Goal: Task Accomplishment & Management: Complete application form

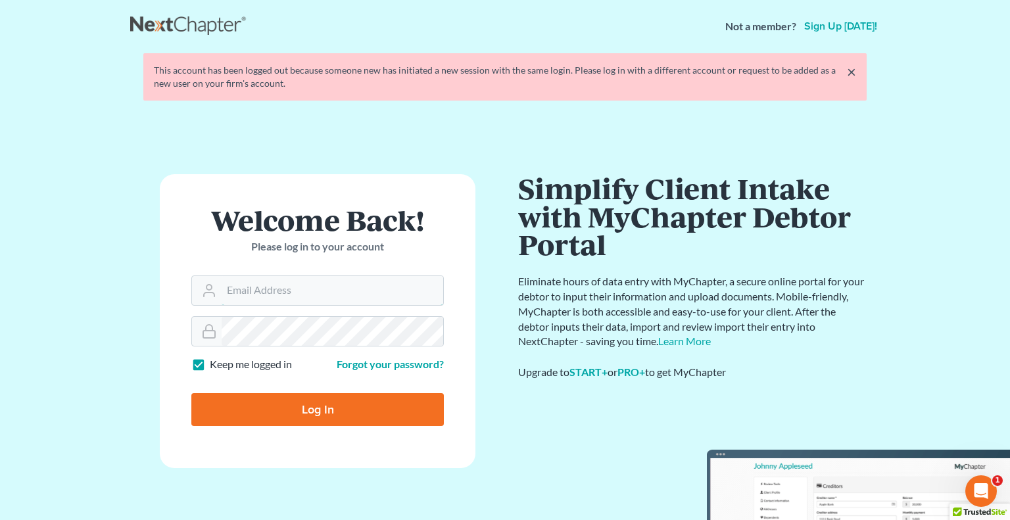
type input "[PERSON_NAME][EMAIL_ADDRESS][DOMAIN_NAME]"
click at [247, 402] on input "Log In" at bounding box center [317, 409] width 252 height 33
type input "Thinking..."
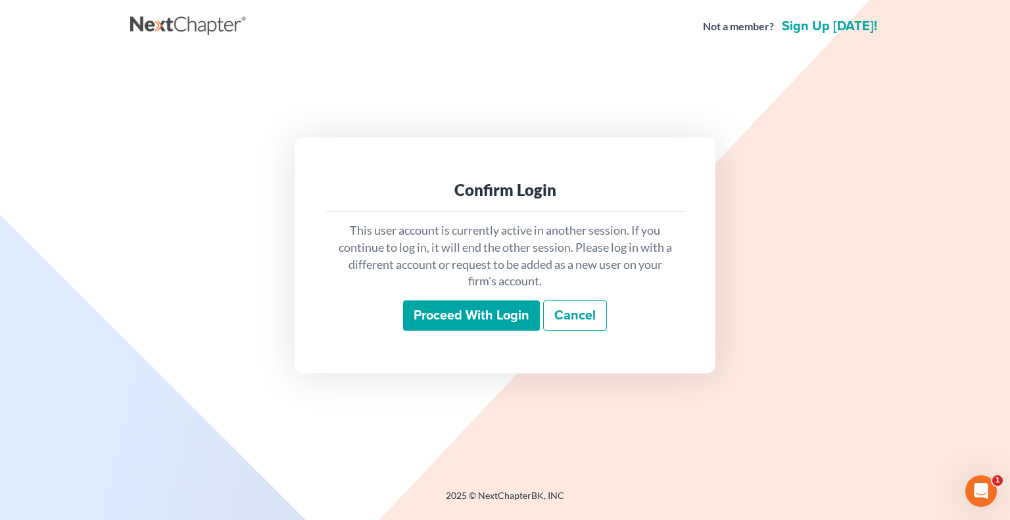
click at [475, 326] on input "Proceed with login" at bounding box center [471, 315] width 137 height 30
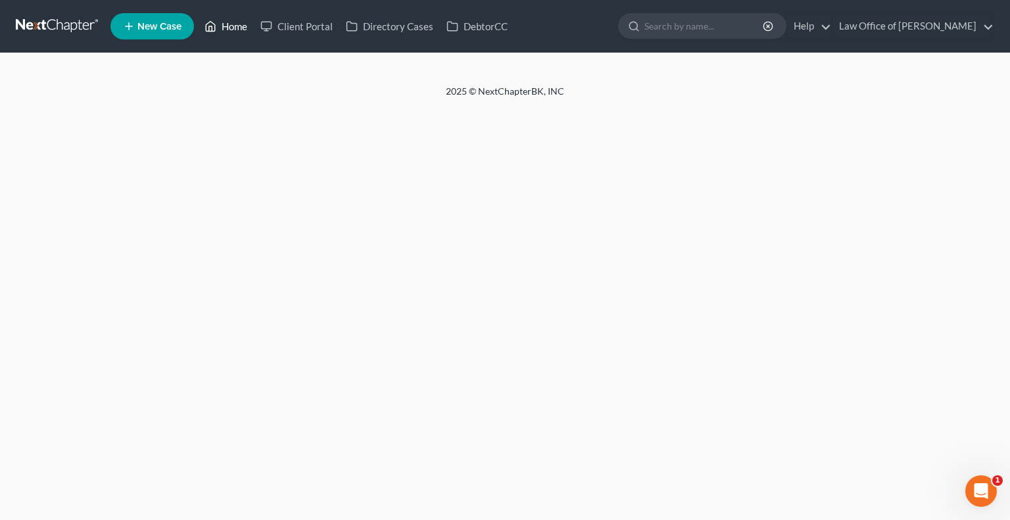
click at [231, 28] on link "Home" at bounding box center [226, 26] width 56 height 24
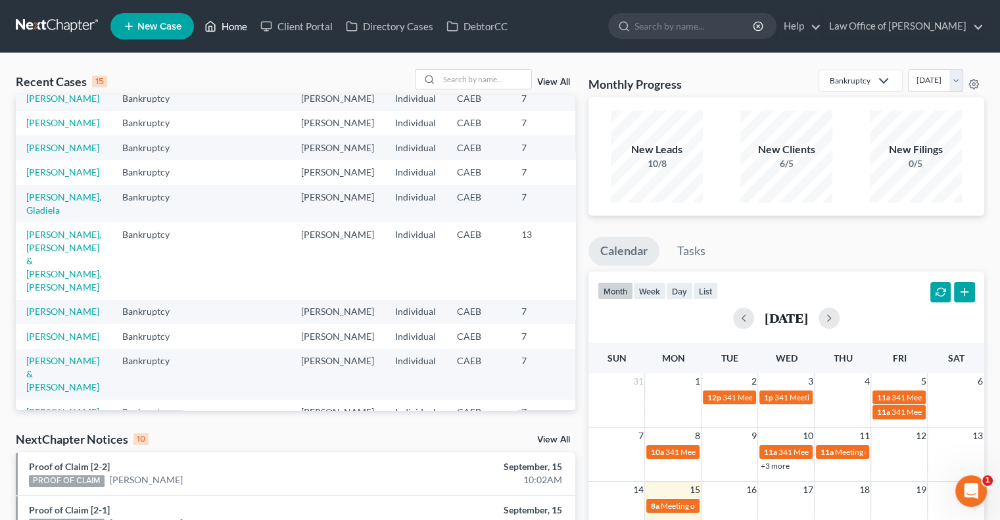
scroll to position [82, 0]
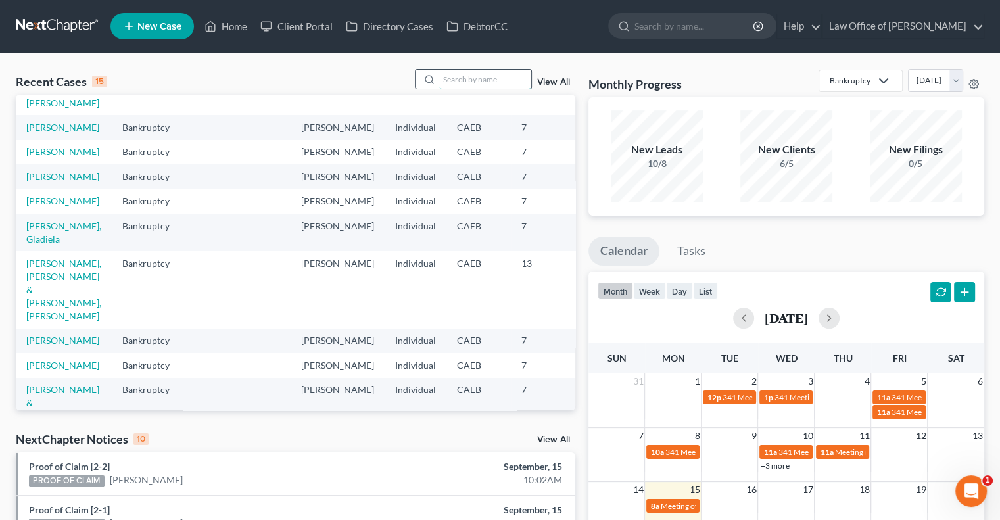
click at [469, 80] on input "search" at bounding box center [485, 79] width 92 height 19
type input "silvia"
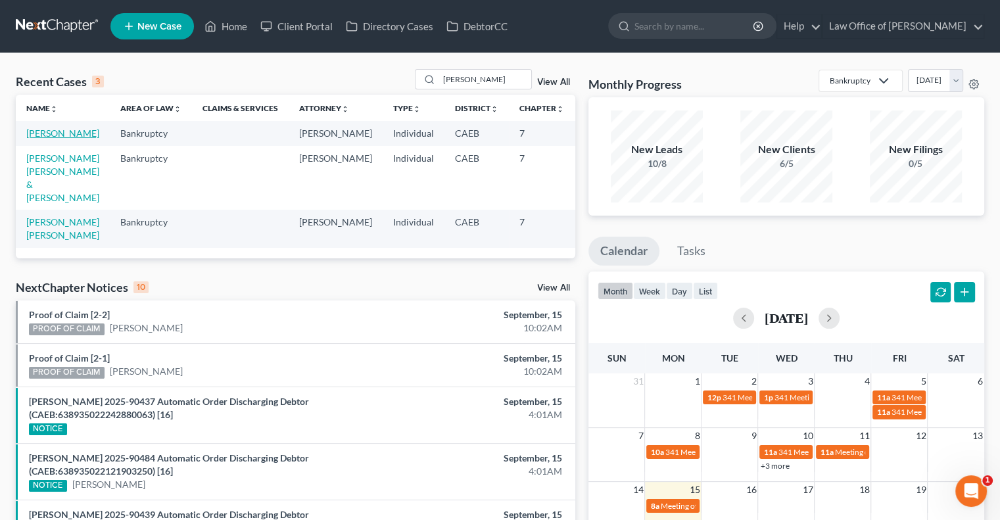
click at [34, 139] on link "López, Silvia" at bounding box center [62, 133] width 73 height 11
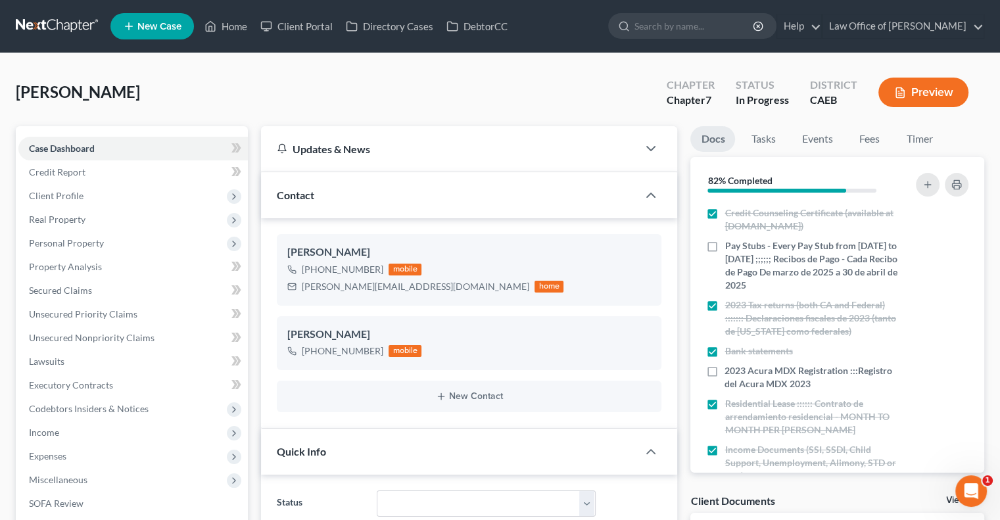
scroll to position [28, 0]
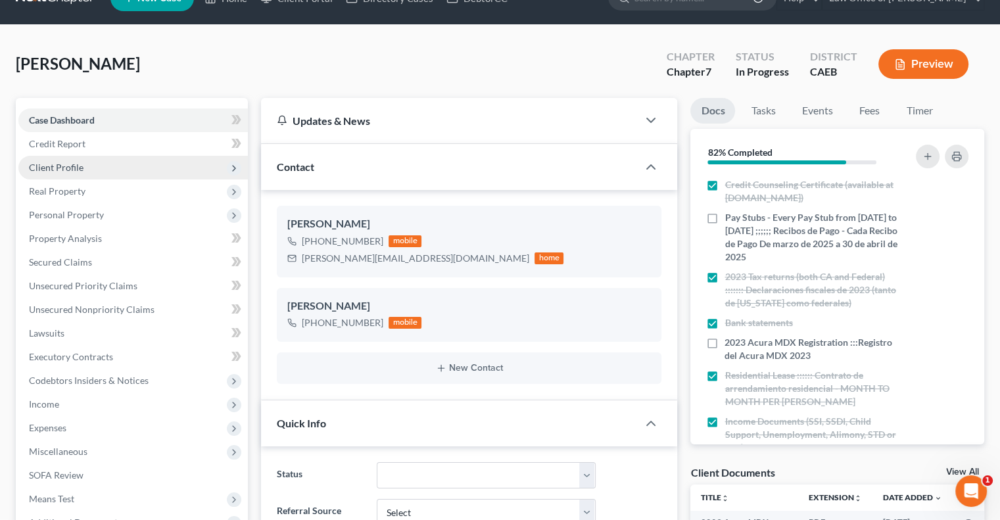
click at [69, 174] on span "Client Profile" at bounding box center [132, 168] width 229 height 24
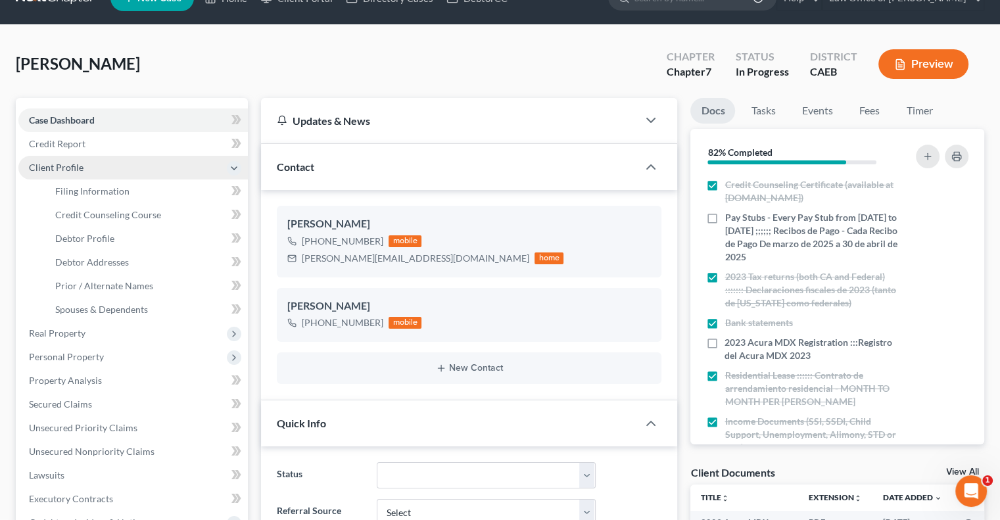
click at [58, 171] on span "Client Profile" at bounding box center [56, 167] width 55 height 11
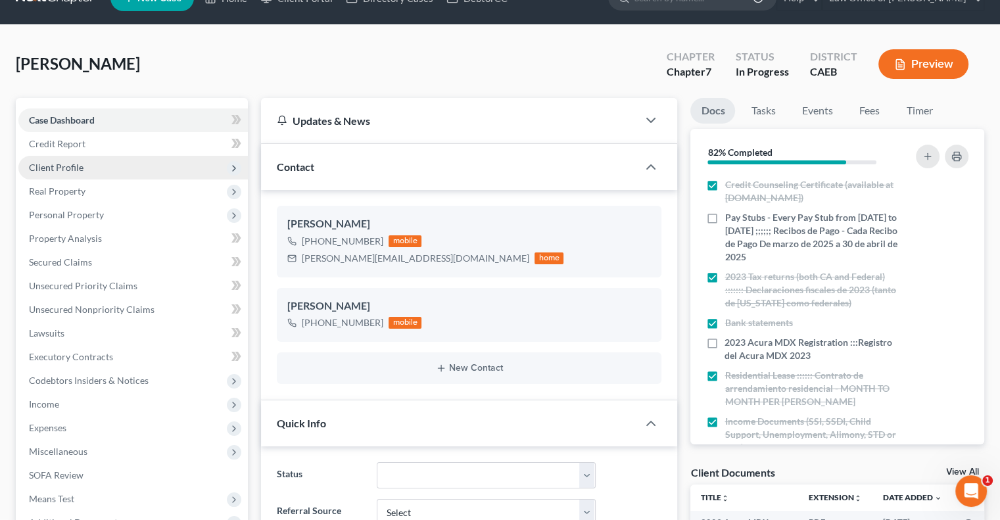
click at [58, 171] on span "Client Profile" at bounding box center [56, 167] width 55 height 11
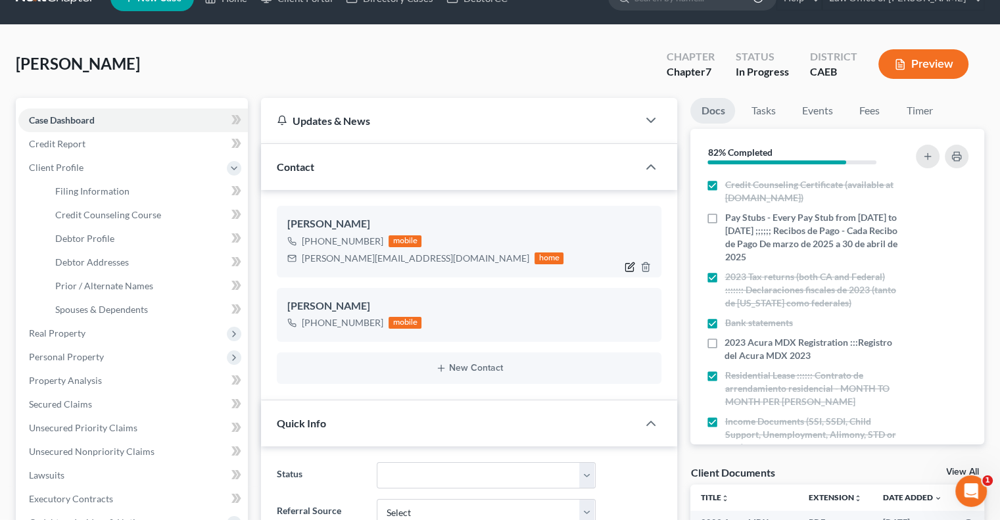
click at [628, 266] on icon "button" at bounding box center [629, 267] width 11 height 11
select select "0"
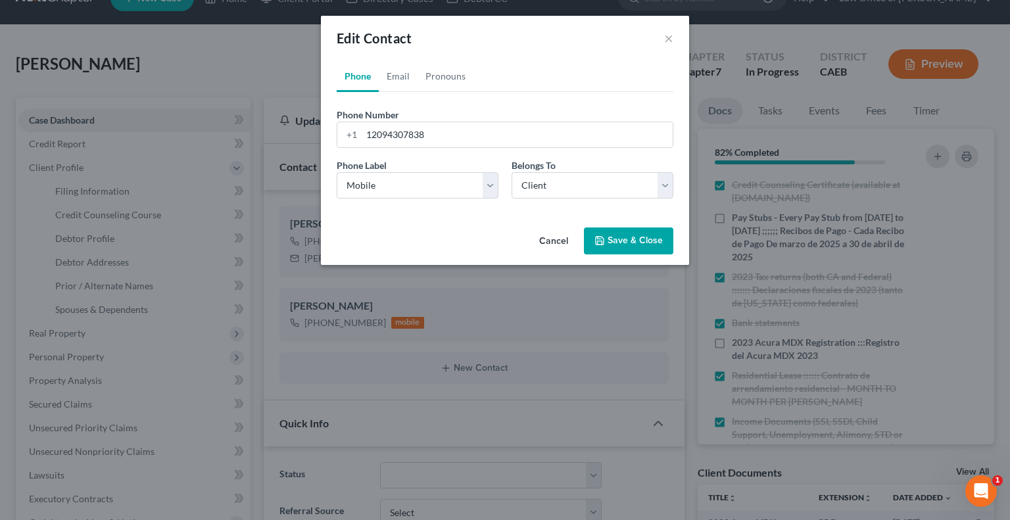
click at [551, 246] on button "Cancel" at bounding box center [553, 242] width 50 height 26
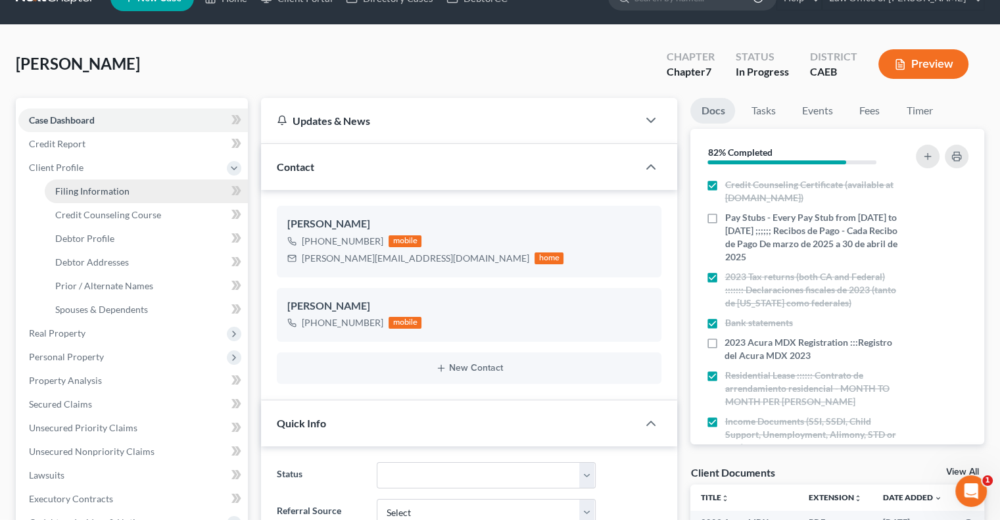
click at [71, 193] on span "Filing Information" at bounding box center [92, 190] width 74 height 11
select select "1"
select select "0"
select select "4"
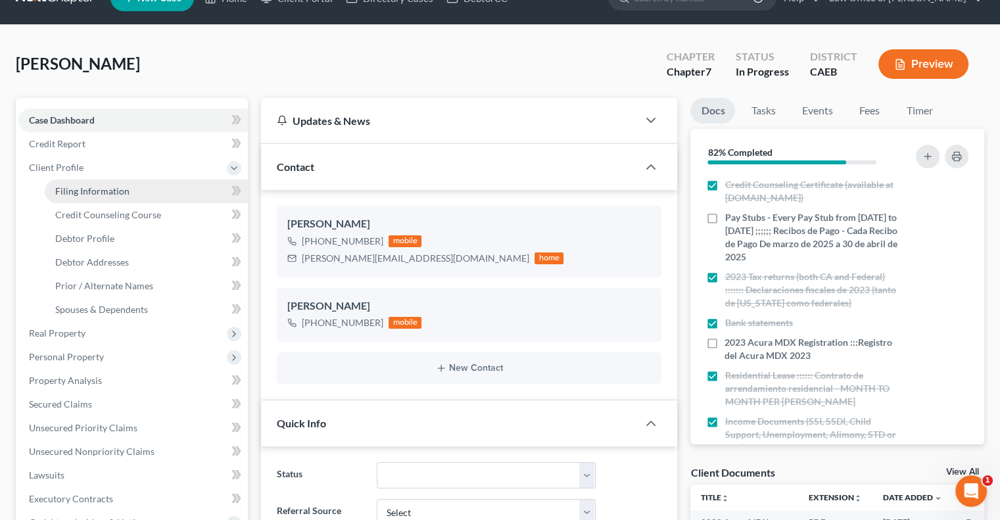
select select "0"
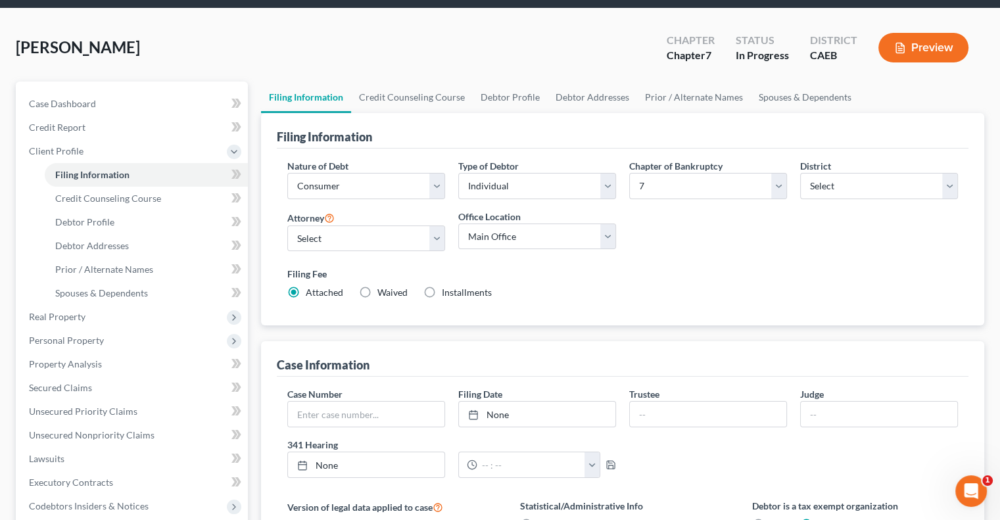
scroll to position [44, 0]
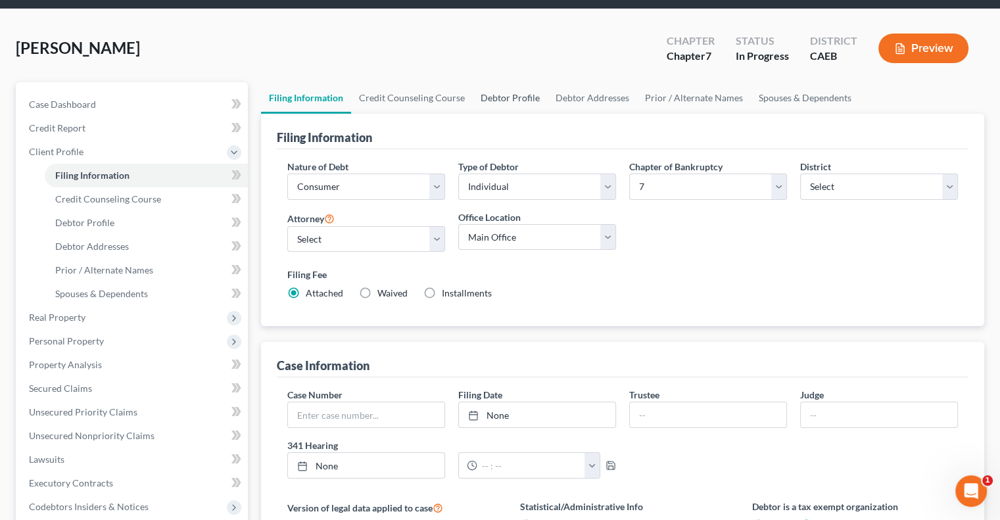
click at [499, 100] on link "Debtor Profile" at bounding box center [510, 98] width 75 height 32
select select "3"
select select "4"
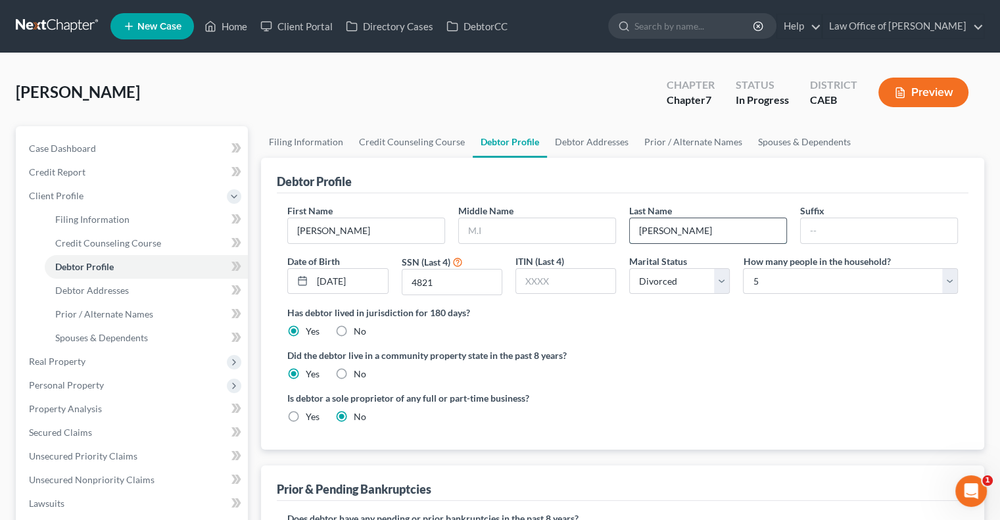
click at [647, 232] on input "López" at bounding box center [708, 230] width 156 height 25
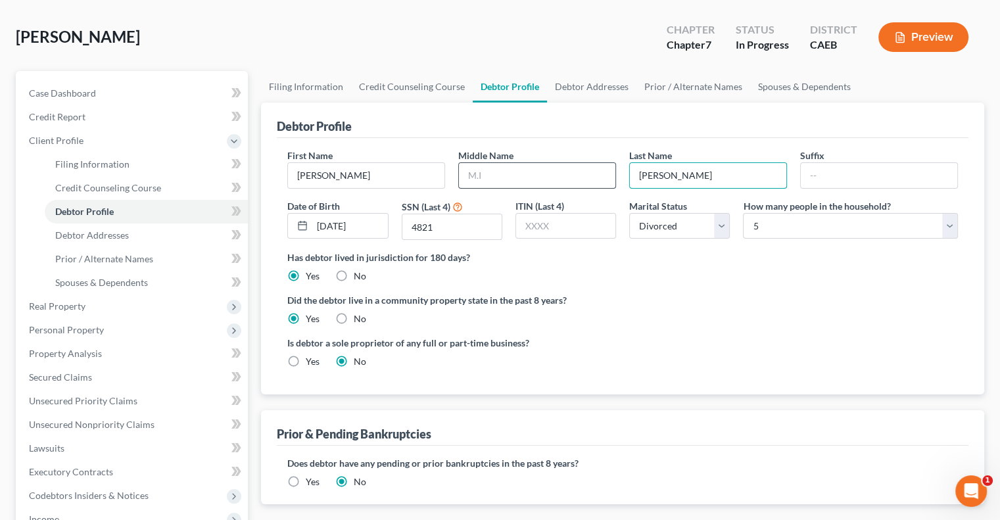
scroll to position [15, 0]
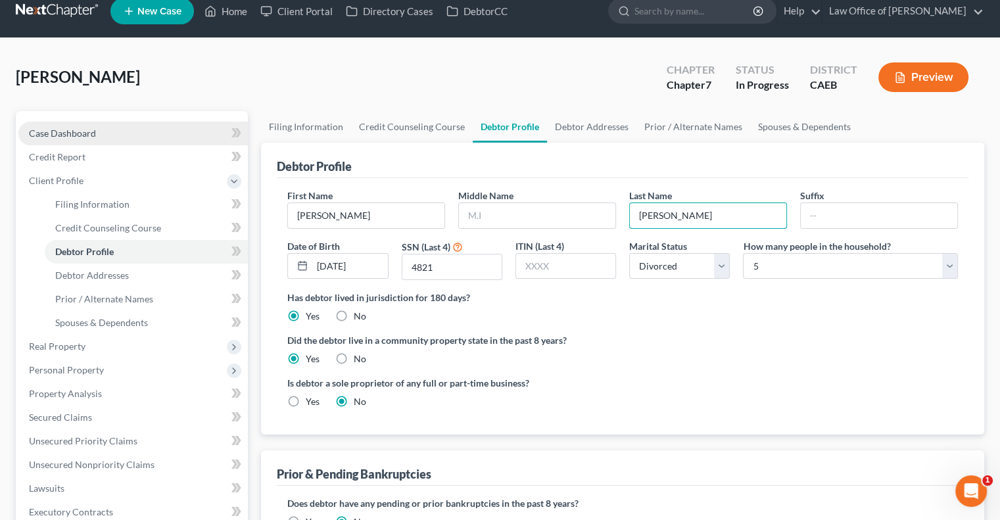
type input "Lopez"
click at [53, 128] on span "Case Dashboard" at bounding box center [62, 133] width 67 height 11
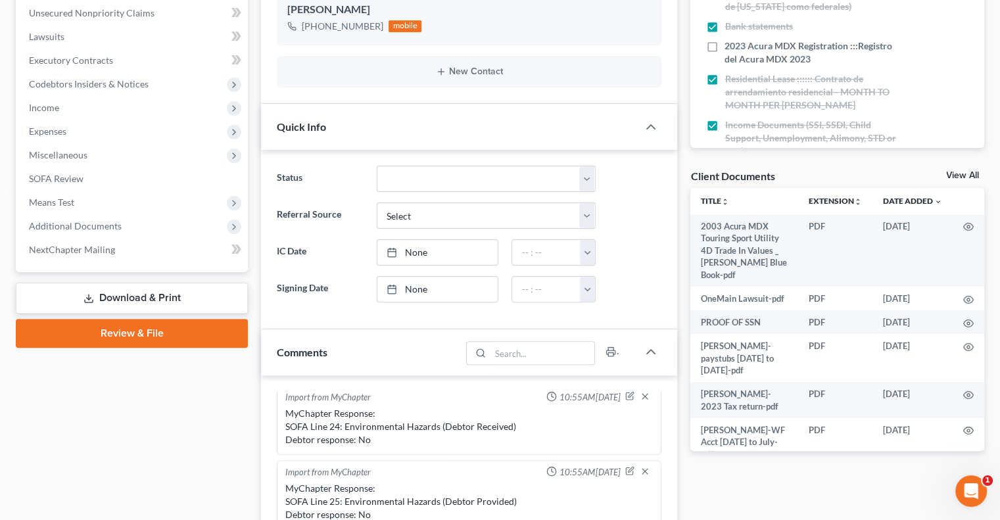
scroll to position [325, 0]
click at [960, 170] on link "View All" at bounding box center [962, 174] width 33 height 9
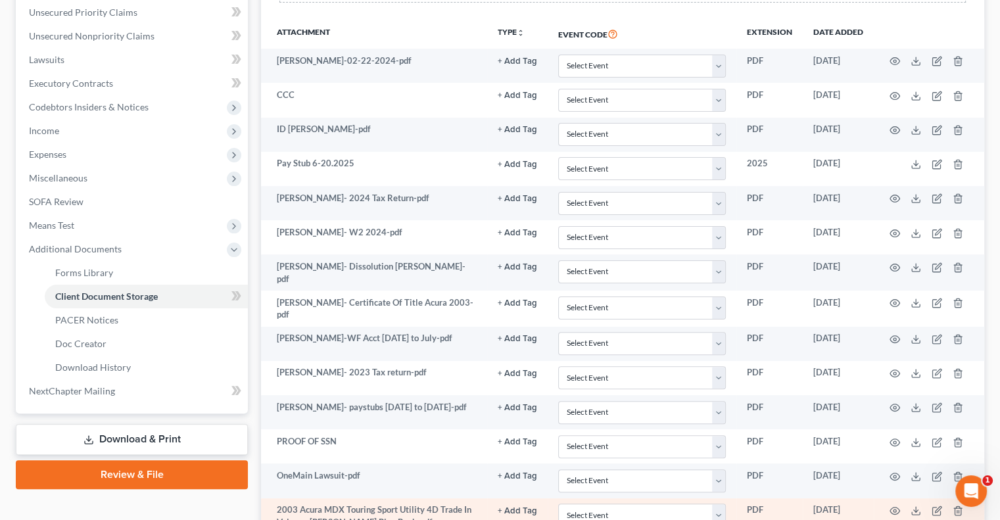
scroll to position [302, 0]
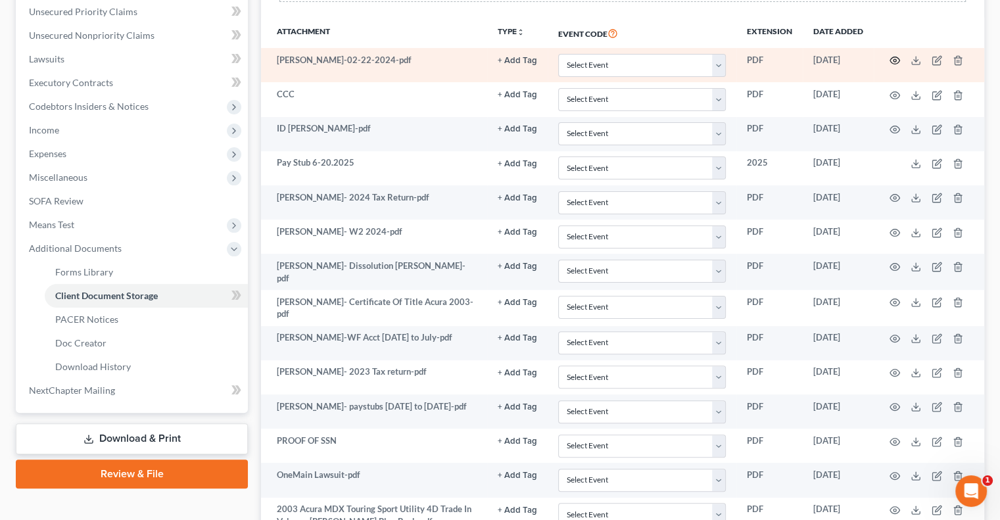
click at [893, 62] on icon "button" at bounding box center [894, 60] width 11 height 11
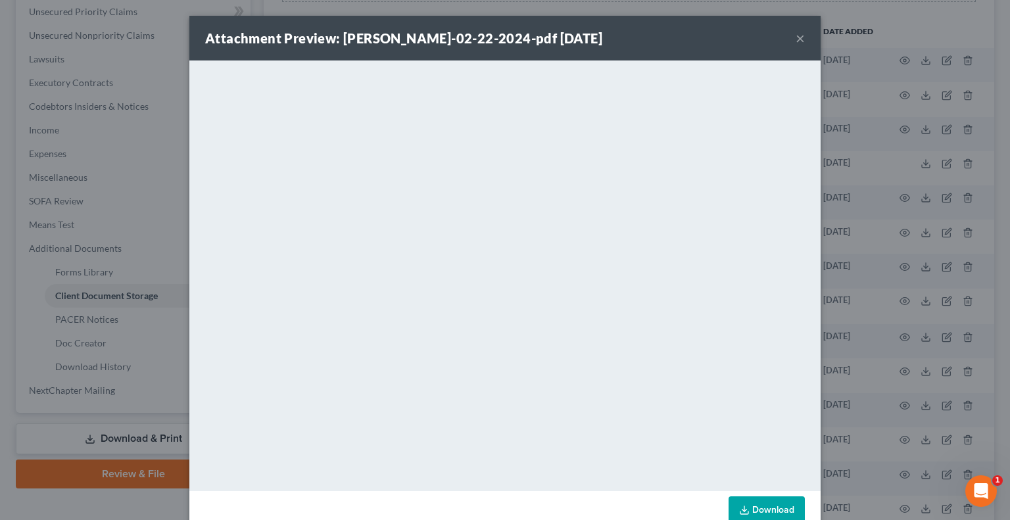
click at [795, 41] on button "×" at bounding box center [799, 38] width 9 height 16
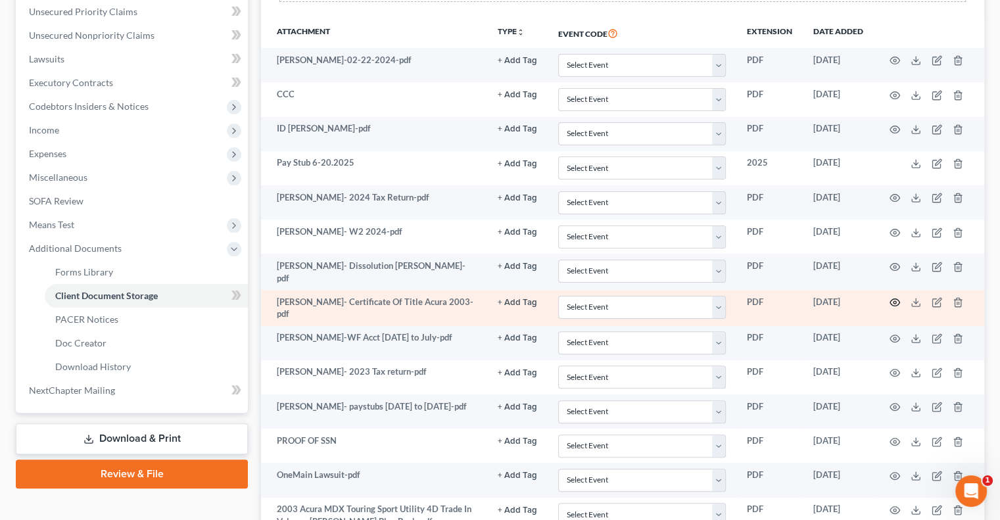
click at [894, 301] on icon "button" at bounding box center [894, 302] width 11 height 11
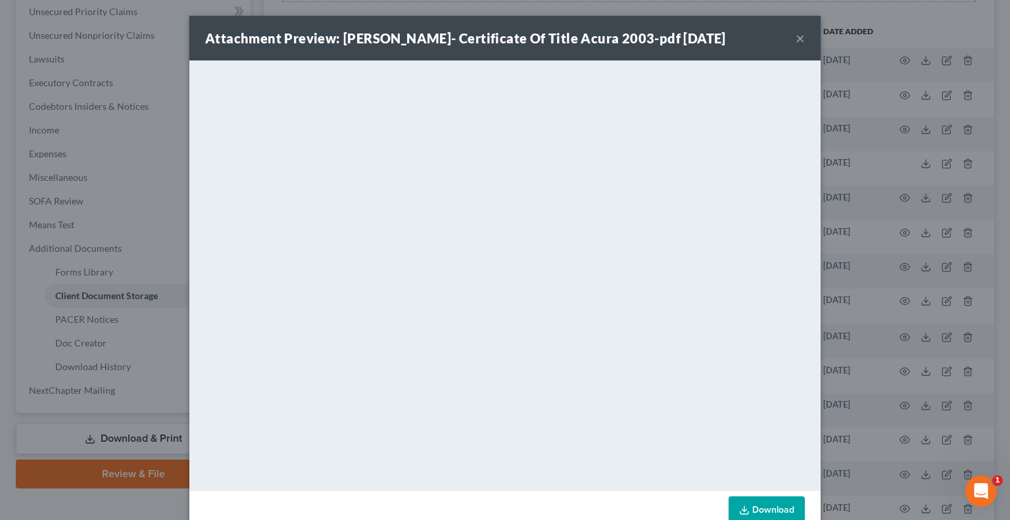
click at [795, 34] on button "×" at bounding box center [799, 38] width 9 height 16
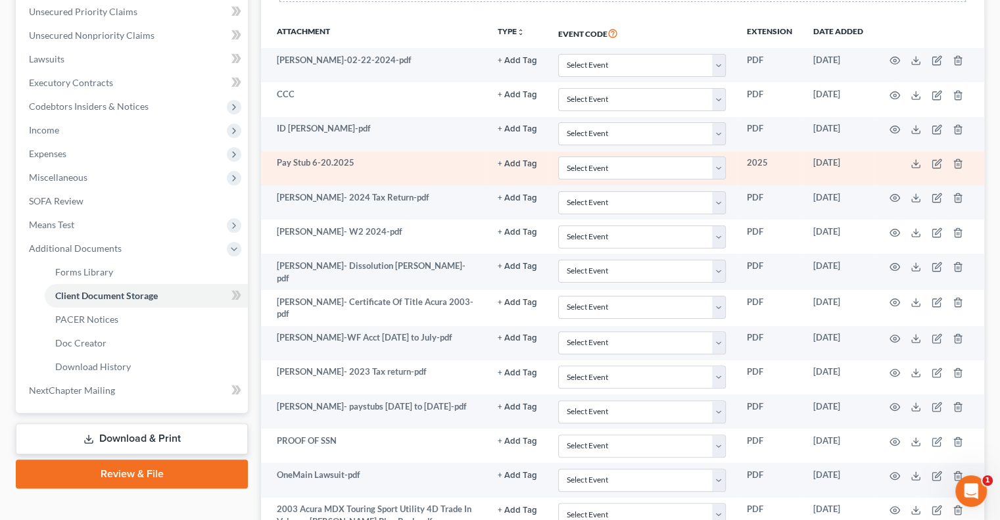
scroll to position [411, 0]
